Goal: Transaction & Acquisition: Obtain resource

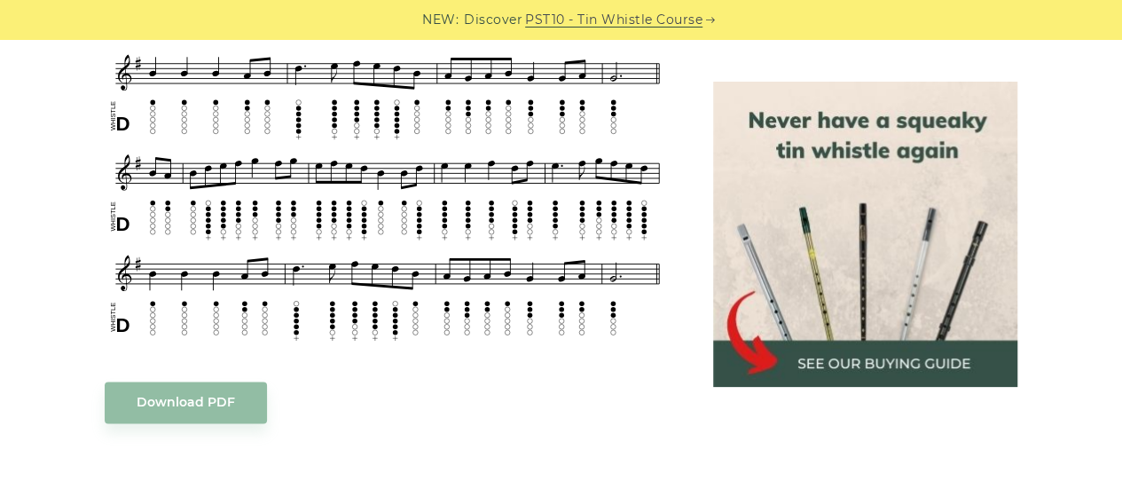
scroll to position [1132, 0]
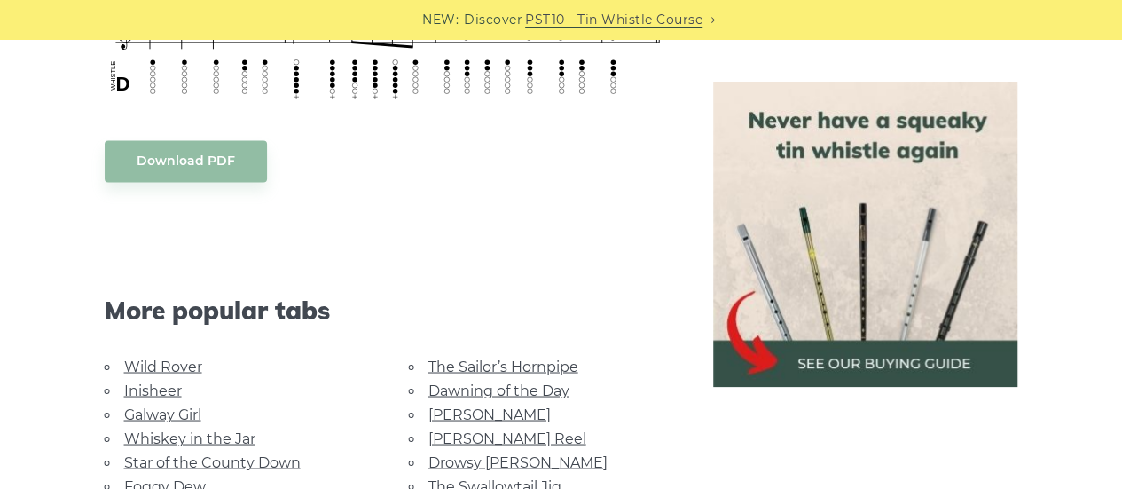
scroll to position [1372, 0]
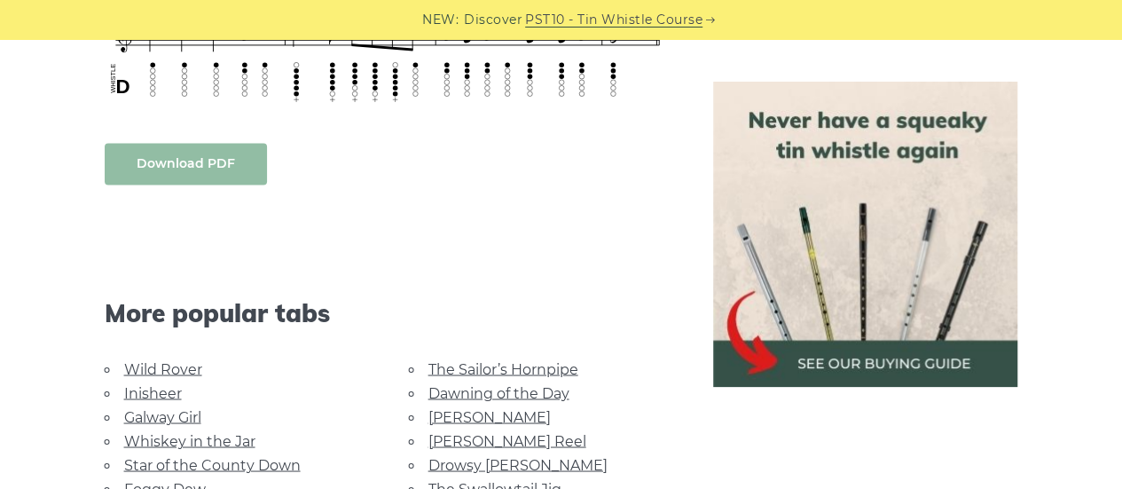
click at [233, 174] on body "NEW: Discover PST10 - Tin Whistle Course Lessons Fingering Charts Tabs & Notes …" at bounding box center [561, 217] width 1122 height 3178
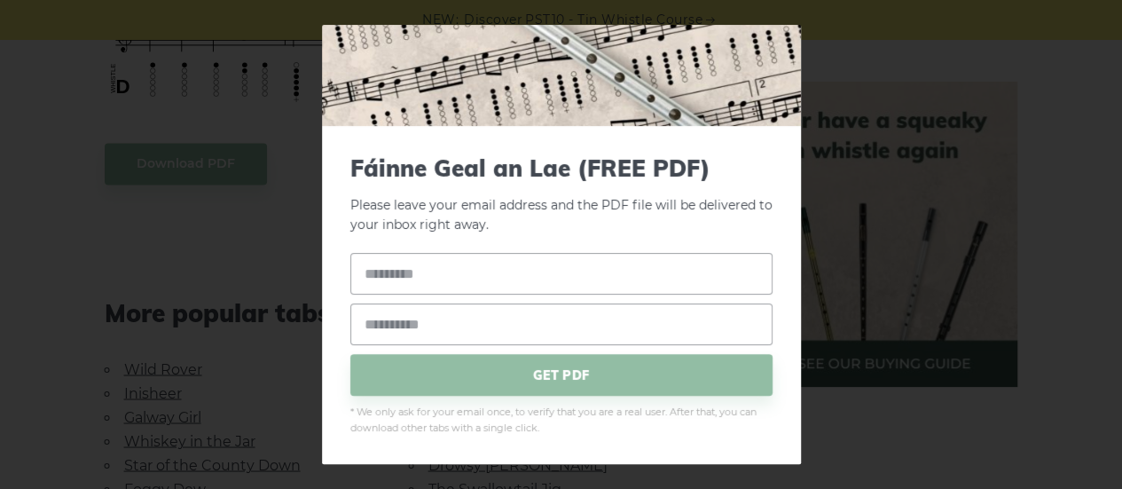
scroll to position [120, 0]
click at [493, 291] on input "text" at bounding box center [561, 275] width 422 height 42
type input "*******"
click at [494, 321] on input "email" at bounding box center [561, 325] width 422 height 42
type input "**********"
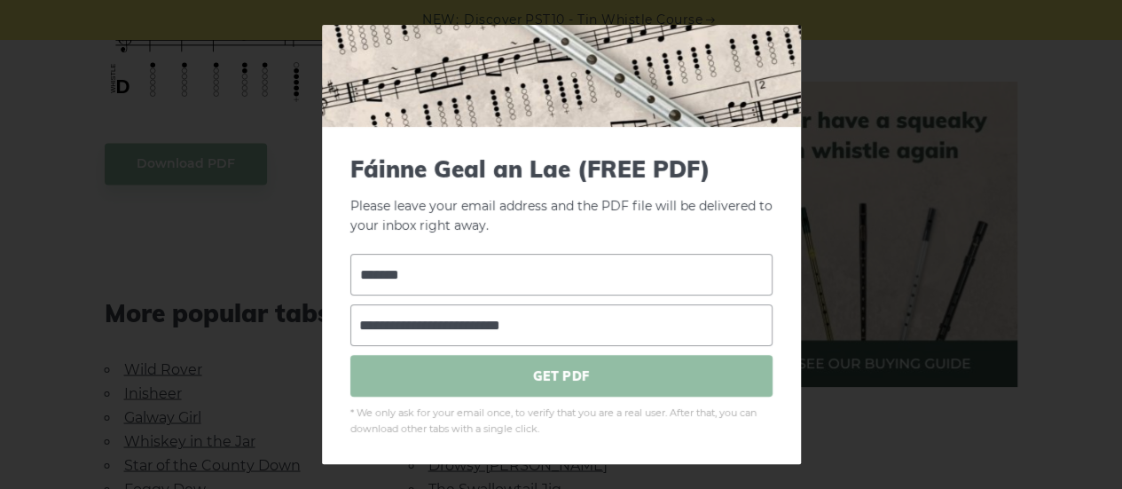
click at [538, 381] on span "GET PDF" at bounding box center [561, 376] width 422 height 42
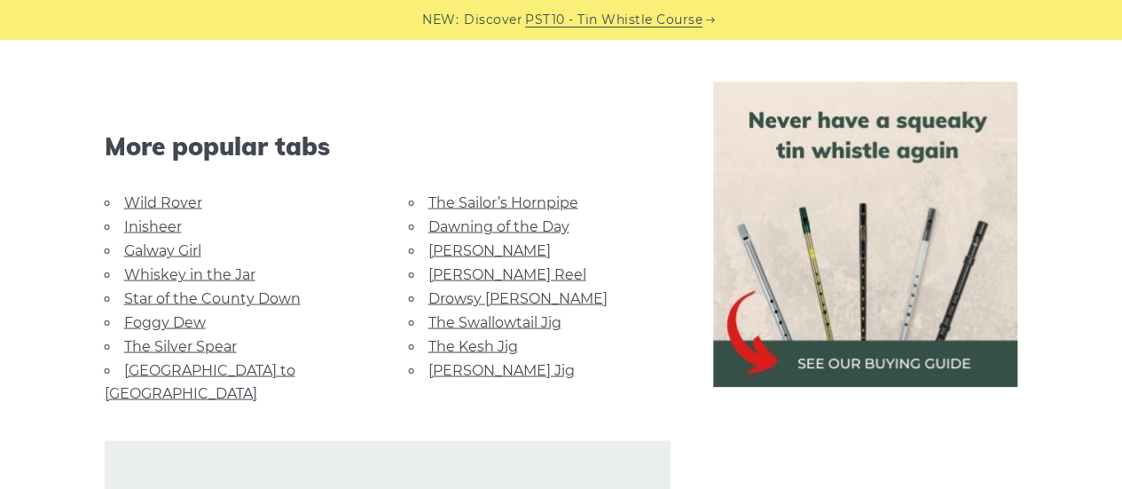
scroll to position [1537, 0]
click at [151, 223] on link "Inisheer" at bounding box center [153, 227] width 58 height 17
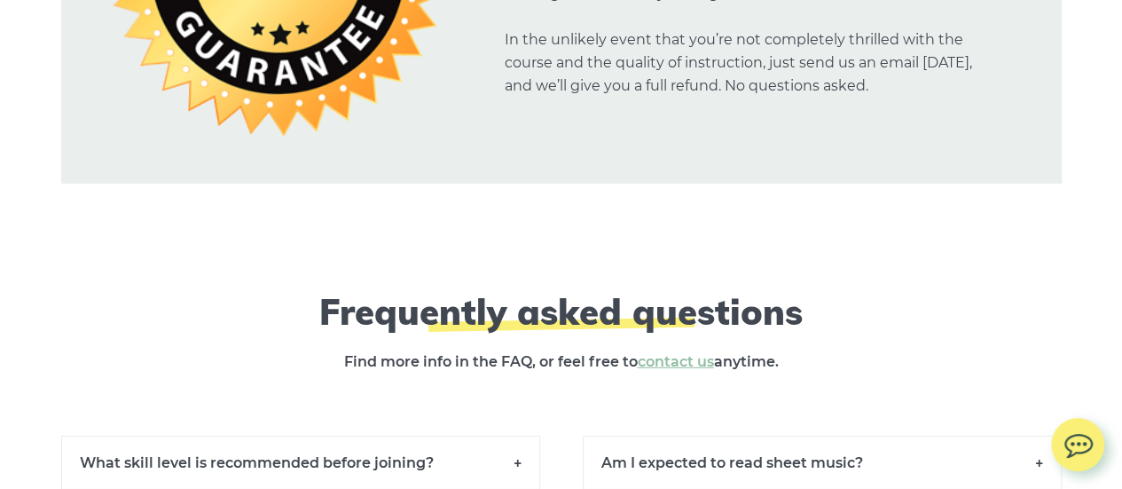
scroll to position [12473, 0]
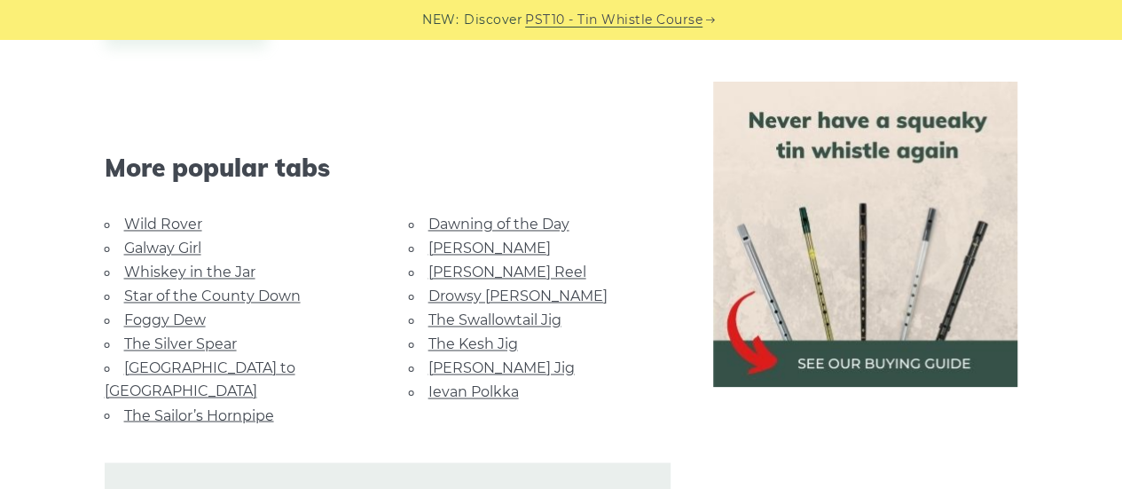
scroll to position [1277, 0]
